Goal: Task Accomplishment & Management: Complete application form

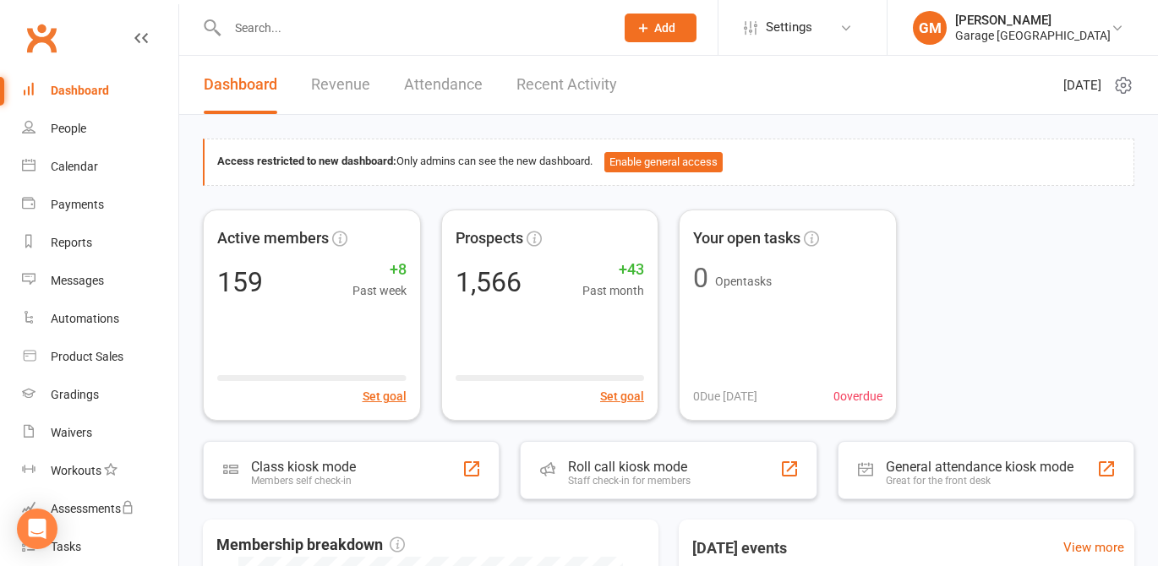
click at [243, 27] on input "text" at bounding box center [412, 28] width 380 height 24
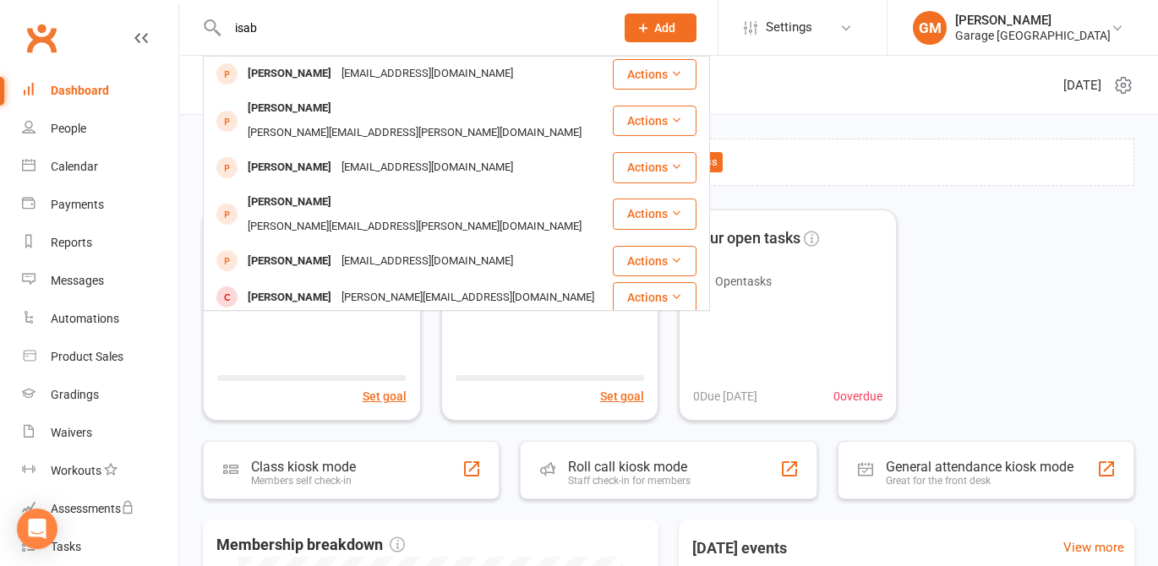
scroll to position [15, 0]
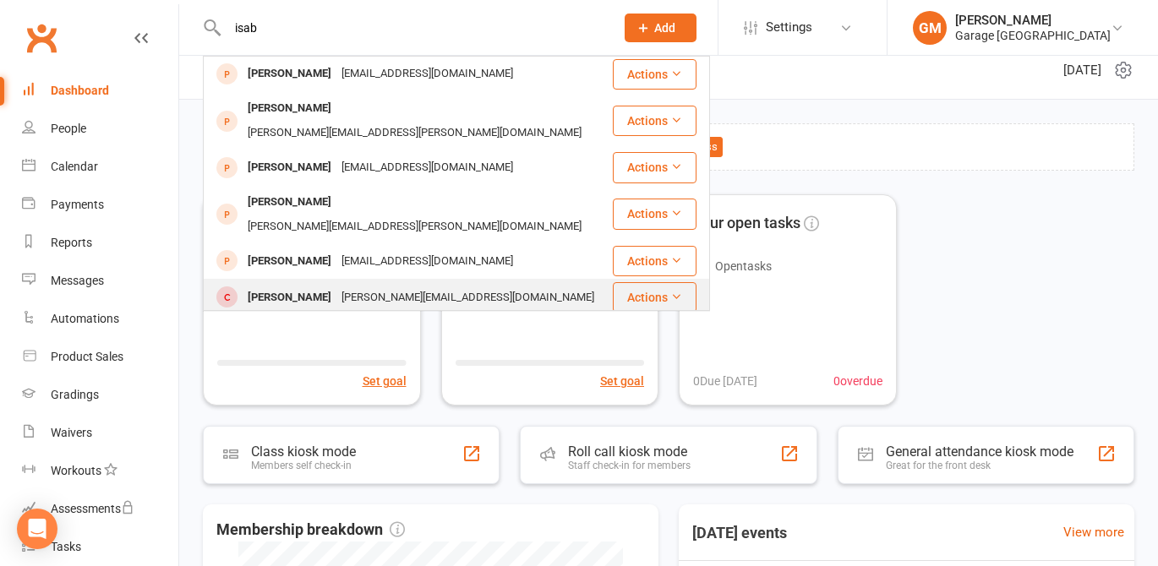
type input "isab"
click at [270, 286] on div "Isabella Davityan" at bounding box center [290, 298] width 94 height 25
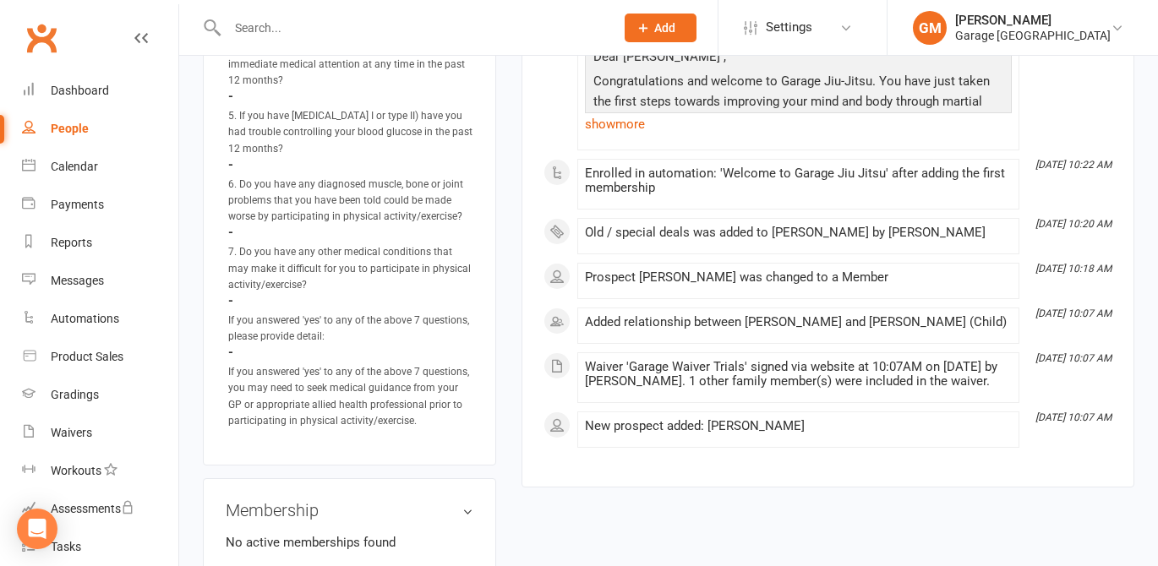
scroll to position [986, 0]
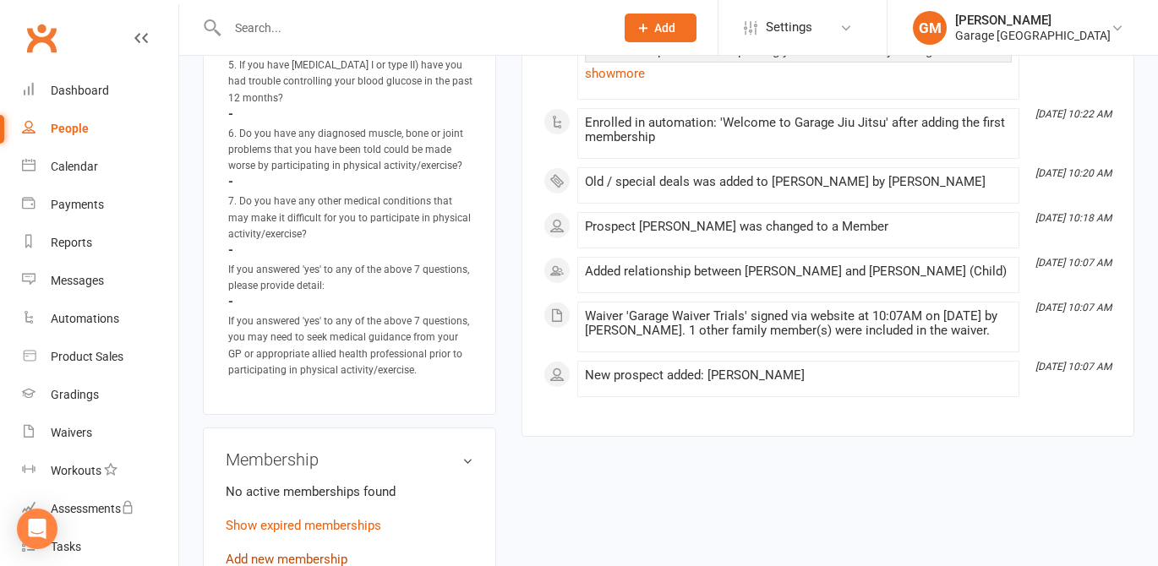
click at [262, 552] on link "Add new membership" at bounding box center [287, 559] width 122 height 15
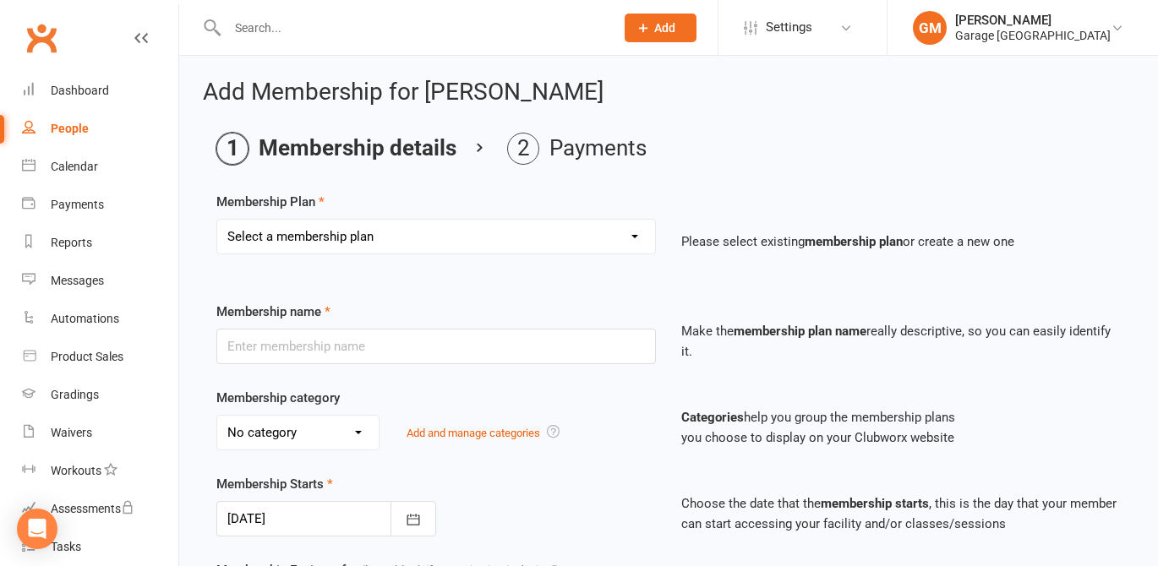
click at [365, 241] on select "Select a membership plan Create new Membership Plan 12 month contract - kids we…" at bounding box center [436, 237] width 438 height 34
select select "8"
click at [217, 220] on select "Select a membership plan Create new Membership Plan 12 month contract - kids we…" at bounding box center [436, 237] width 438 height 34
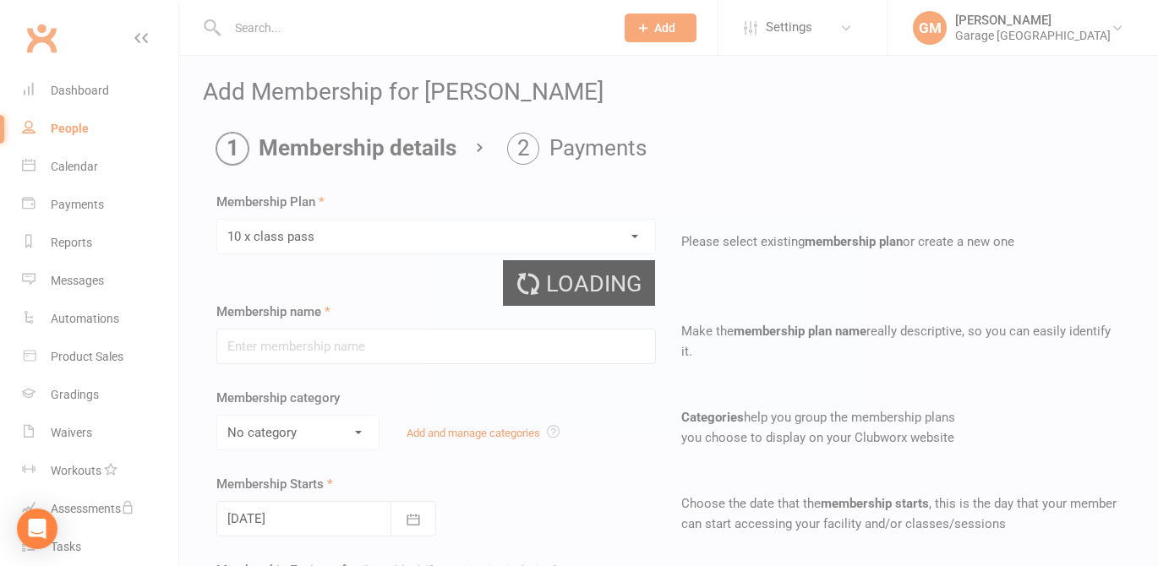
type input "10 x class pass"
select select "1"
type input "3"
select select "2"
type input "10"
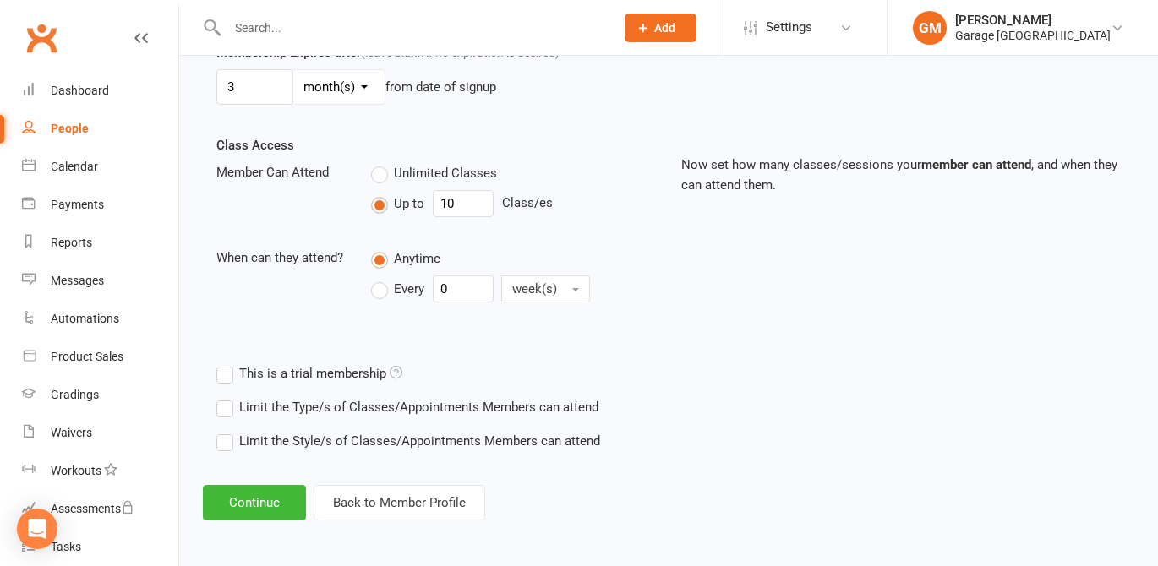
scroll to position [521, 0]
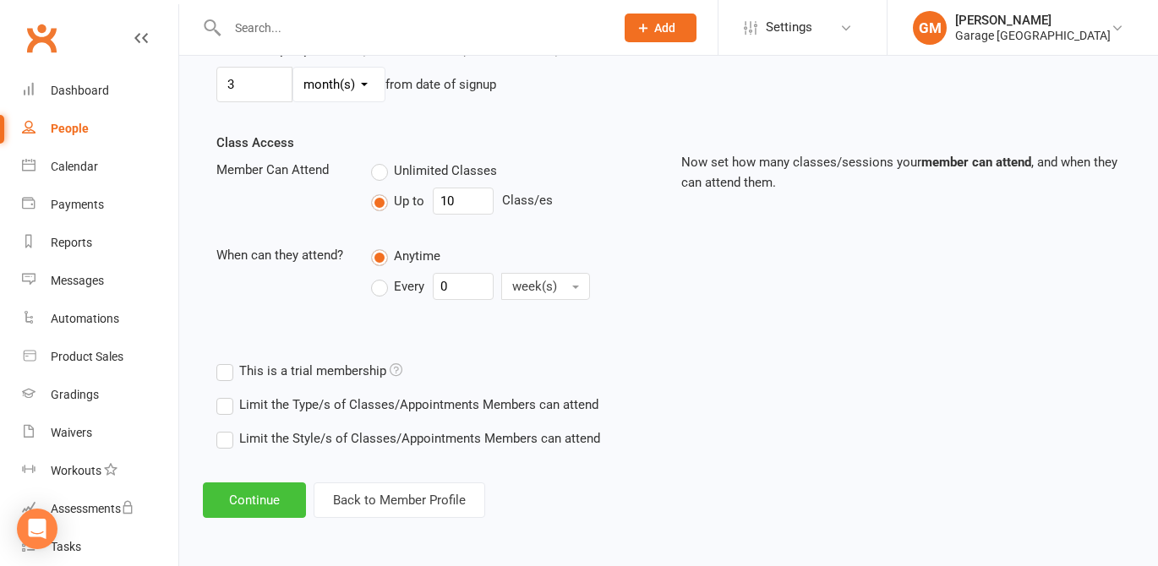
click at [254, 499] on button "Continue" at bounding box center [254, 501] width 103 height 36
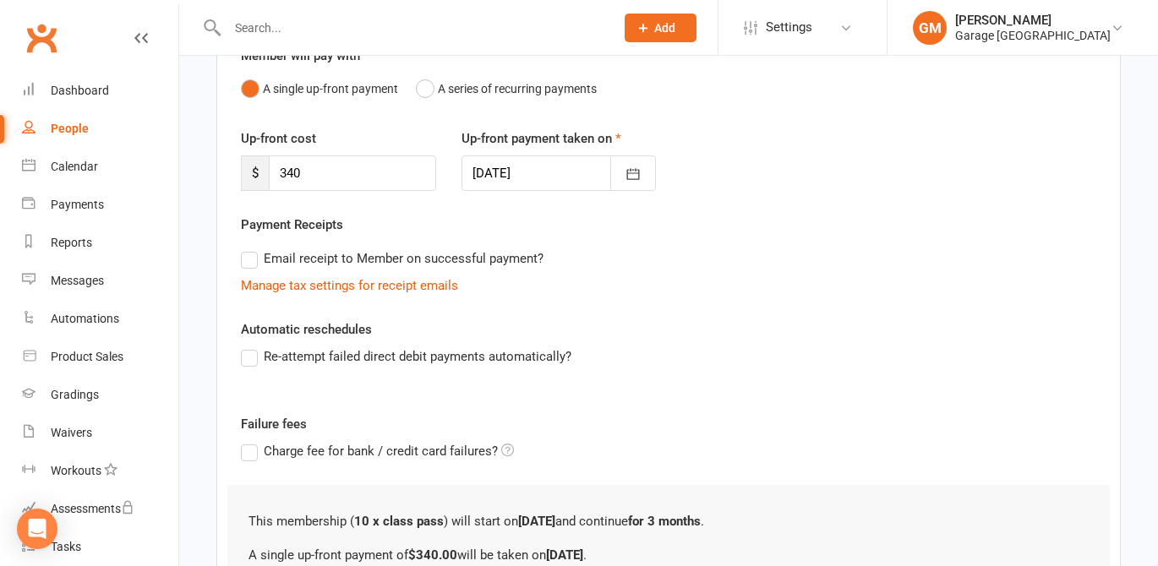
scroll to position [170, 0]
drag, startPoint x: 332, startPoint y: 183, endPoint x: 269, endPoint y: 182, distance: 63.4
click at [269, 182] on input "340" at bounding box center [352, 173] width 167 height 36
type input "0"
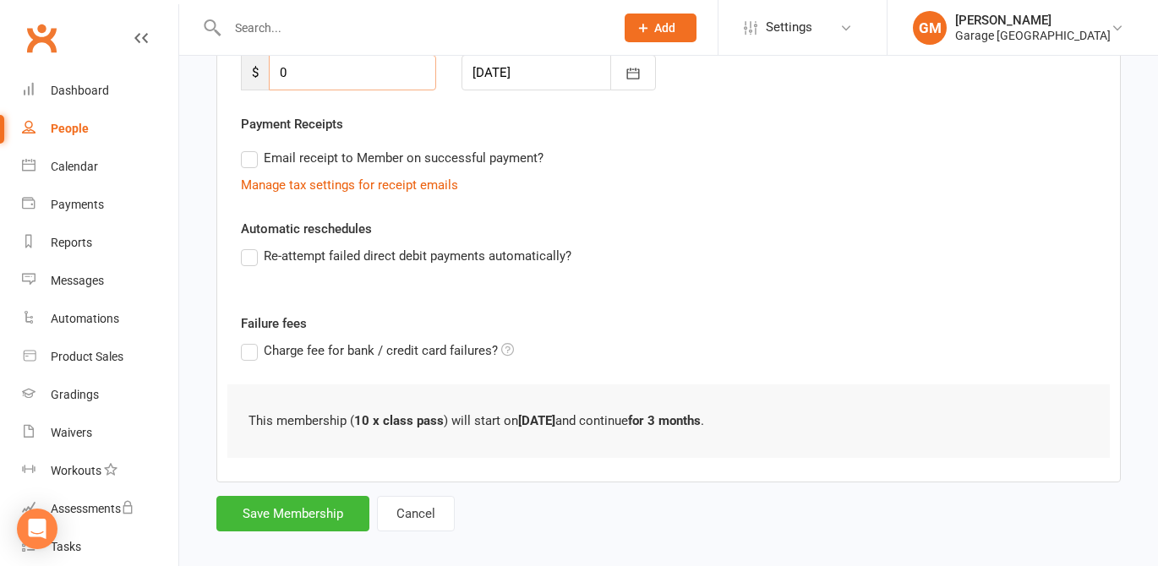
scroll to position [287, 0]
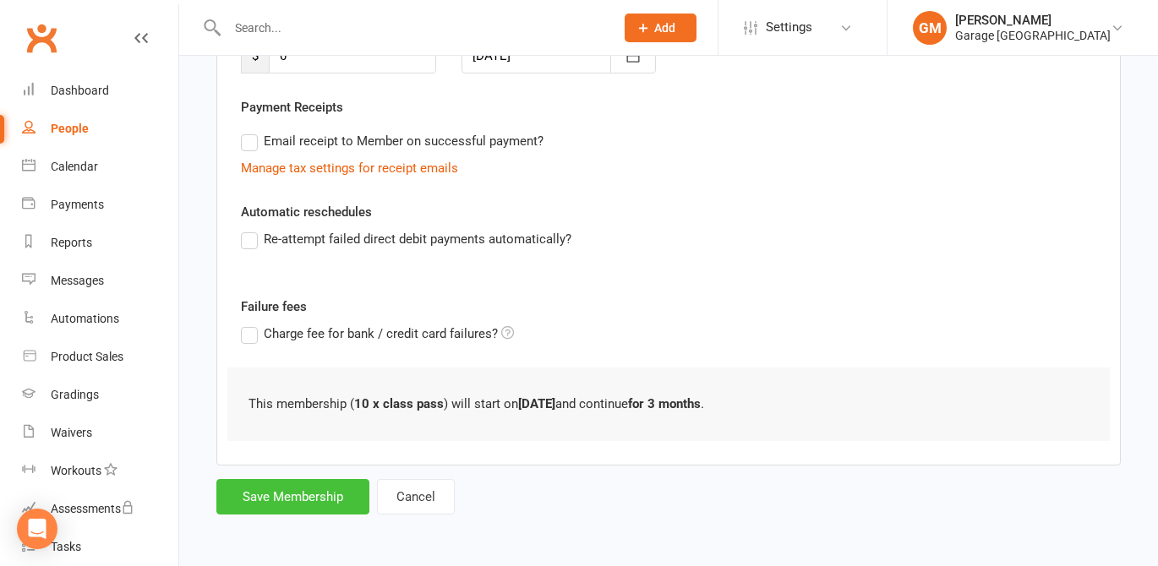
click at [268, 508] on button "Save Membership" at bounding box center [292, 497] width 153 height 36
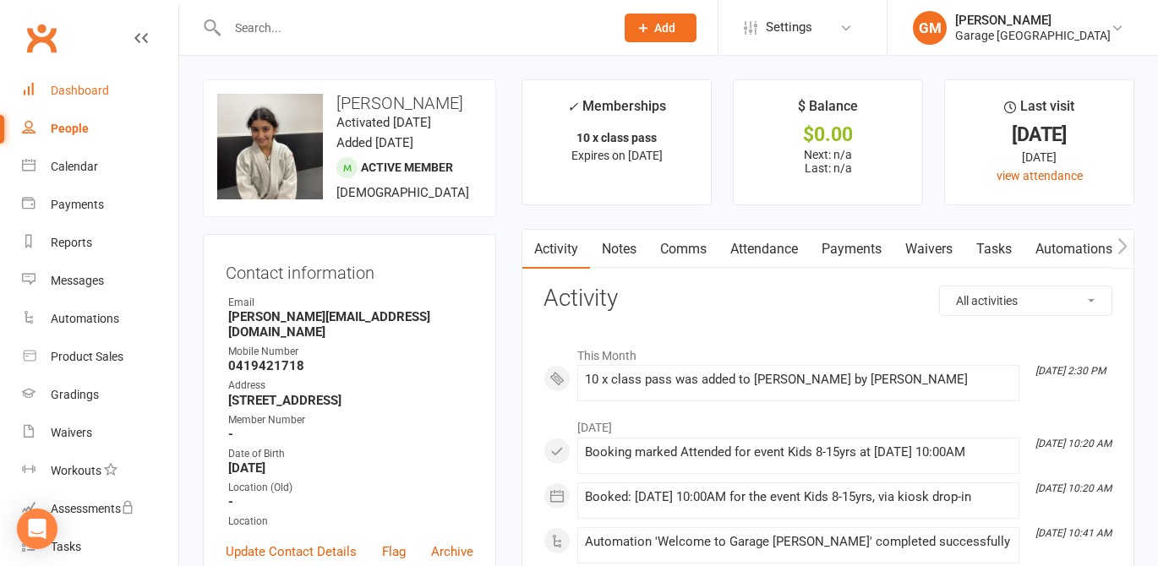
click at [81, 85] on div "Dashboard" at bounding box center [80, 91] width 58 height 14
